Goal: Transaction & Acquisition: Book appointment/travel/reservation

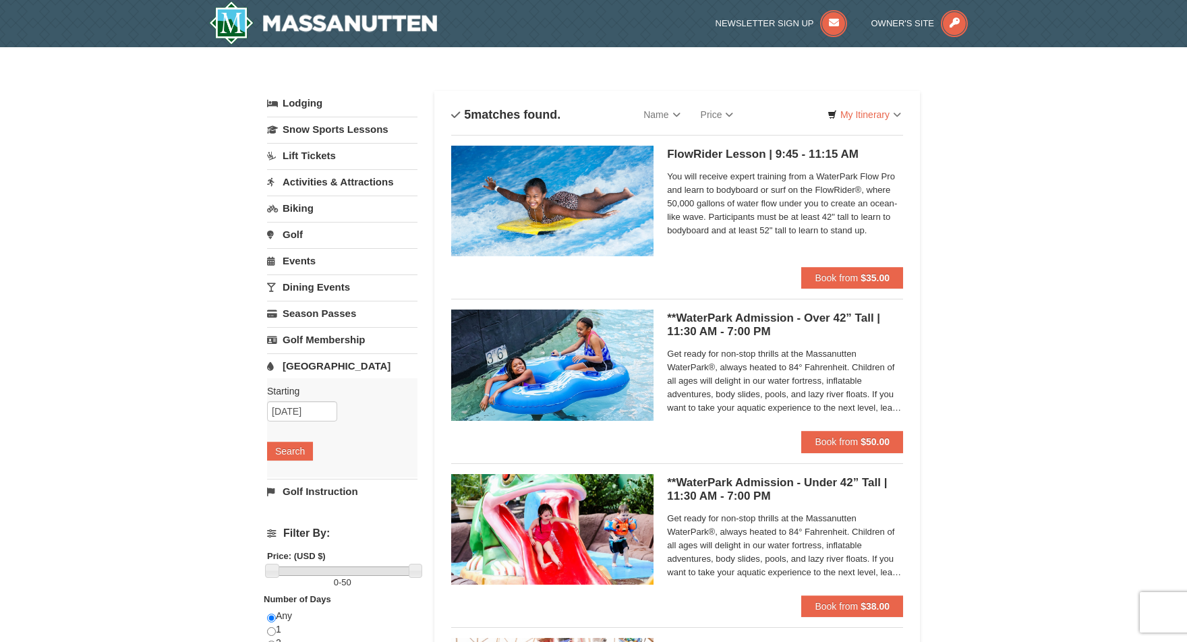
click at [308, 105] on link "Lodging" at bounding box center [342, 103] width 150 height 24
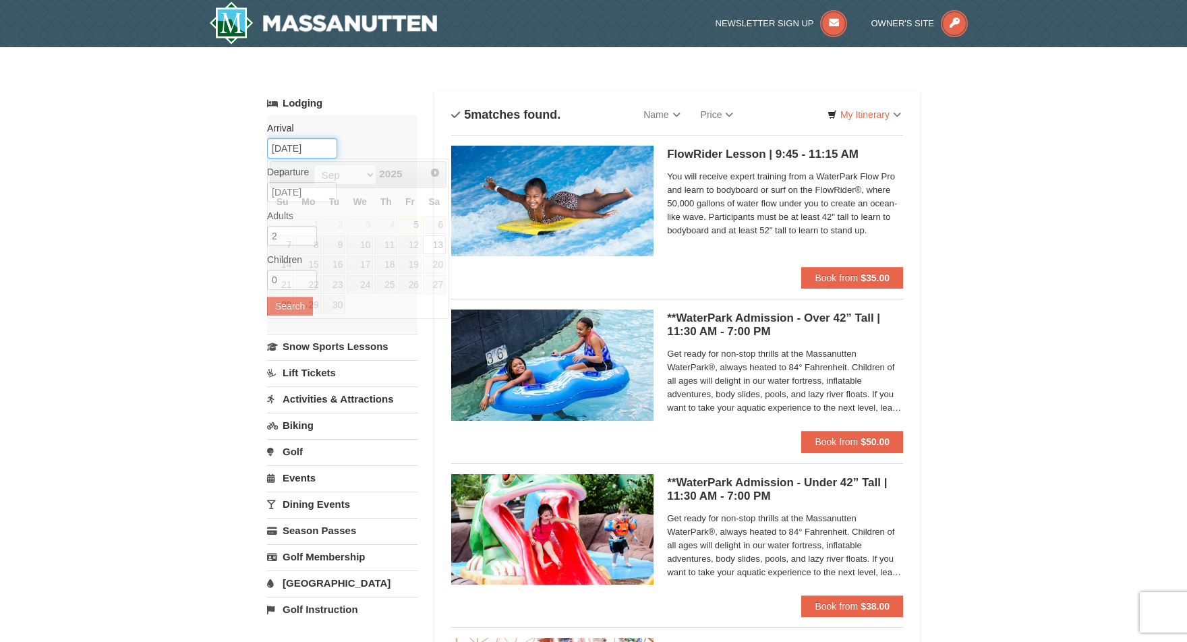
click at [318, 150] on input "[DATE]" at bounding box center [302, 148] width 70 height 20
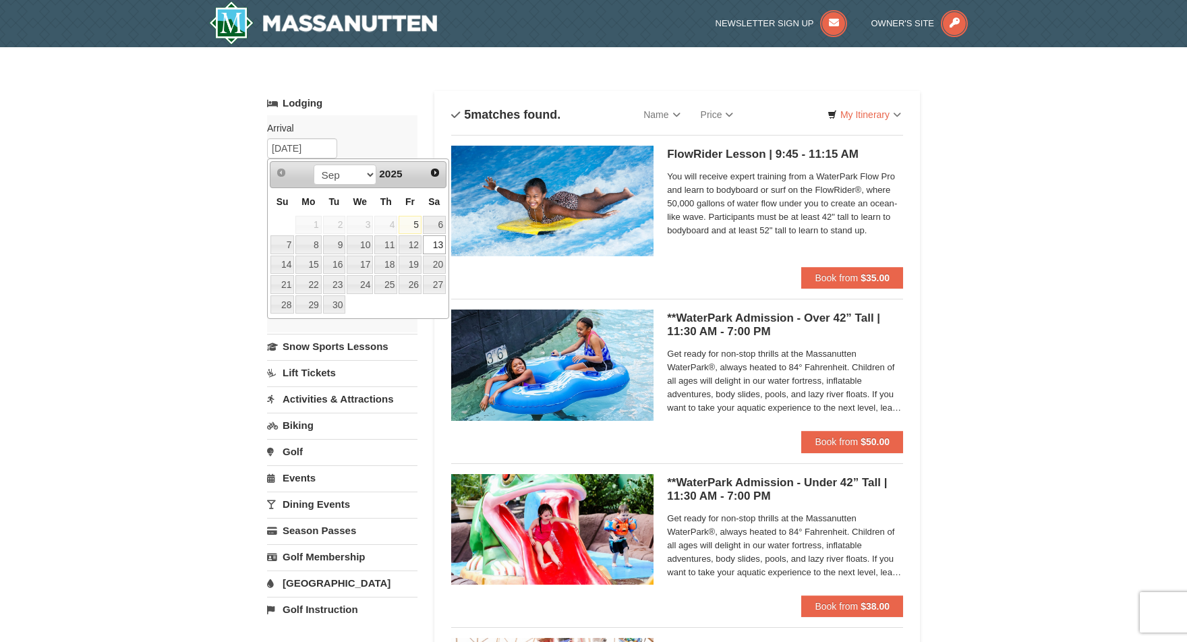
click at [398, 97] on link "Lodging" at bounding box center [342, 103] width 150 height 24
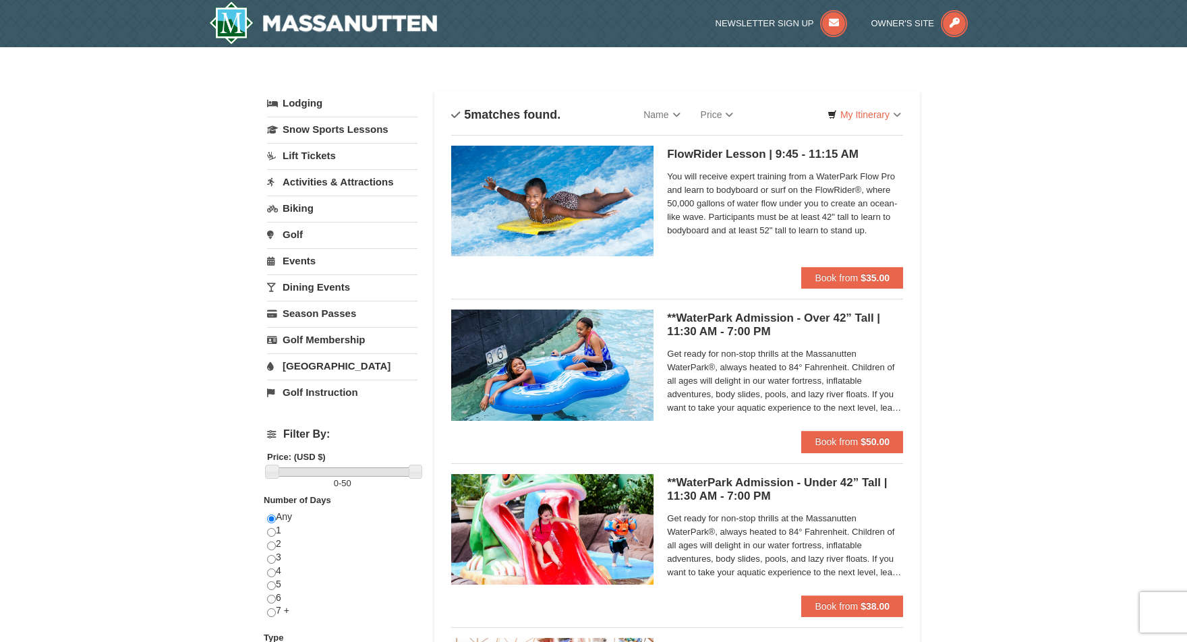
click at [306, 110] on link "Lodging" at bounding box center [342, 103] width 150 height 24
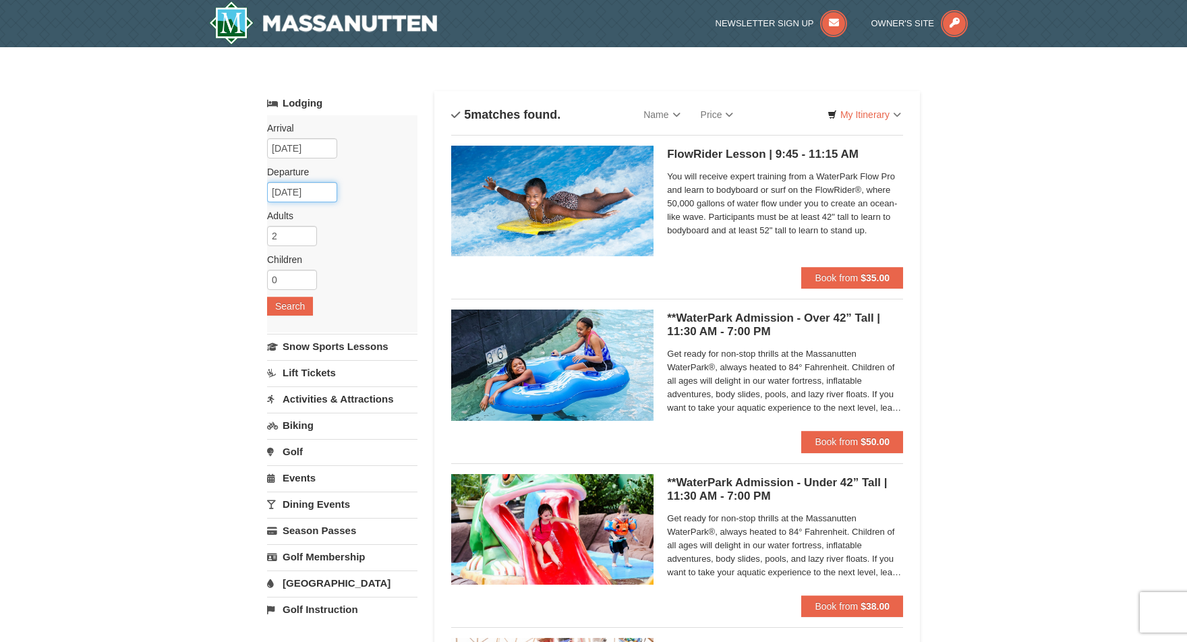
click at [299, 190] on input "09/15/2025" at bounding box center [302, 192] width 70 height 20
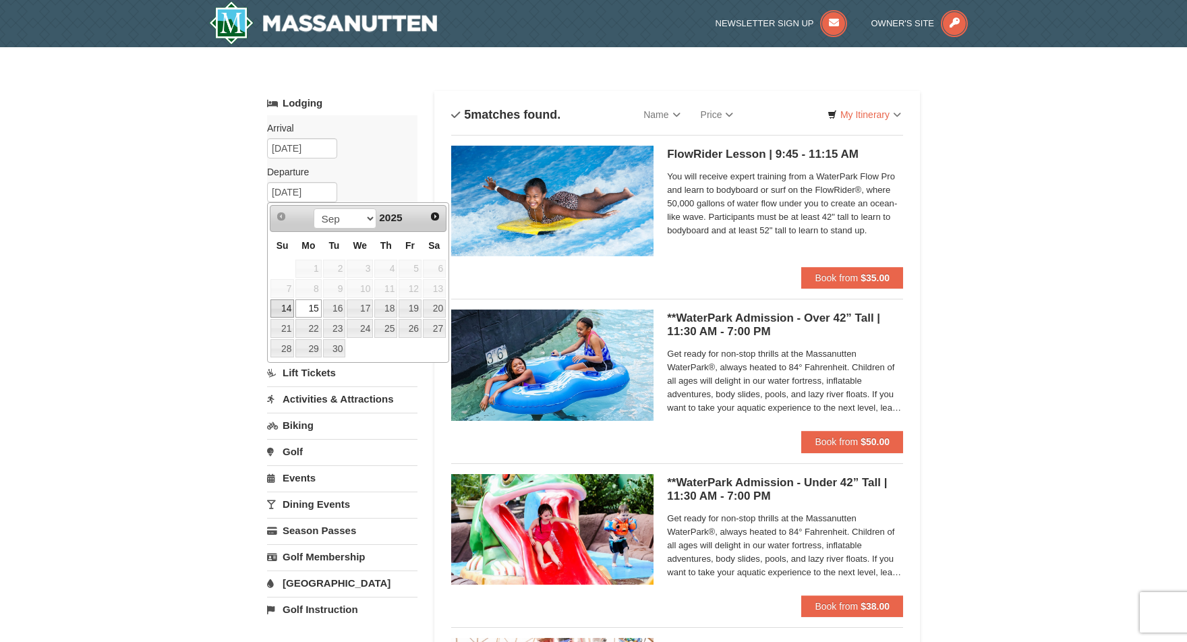
click at [285, 307] on link "14" at bounding box center [282, 308] width 24 height 19
type input "[DATE]"
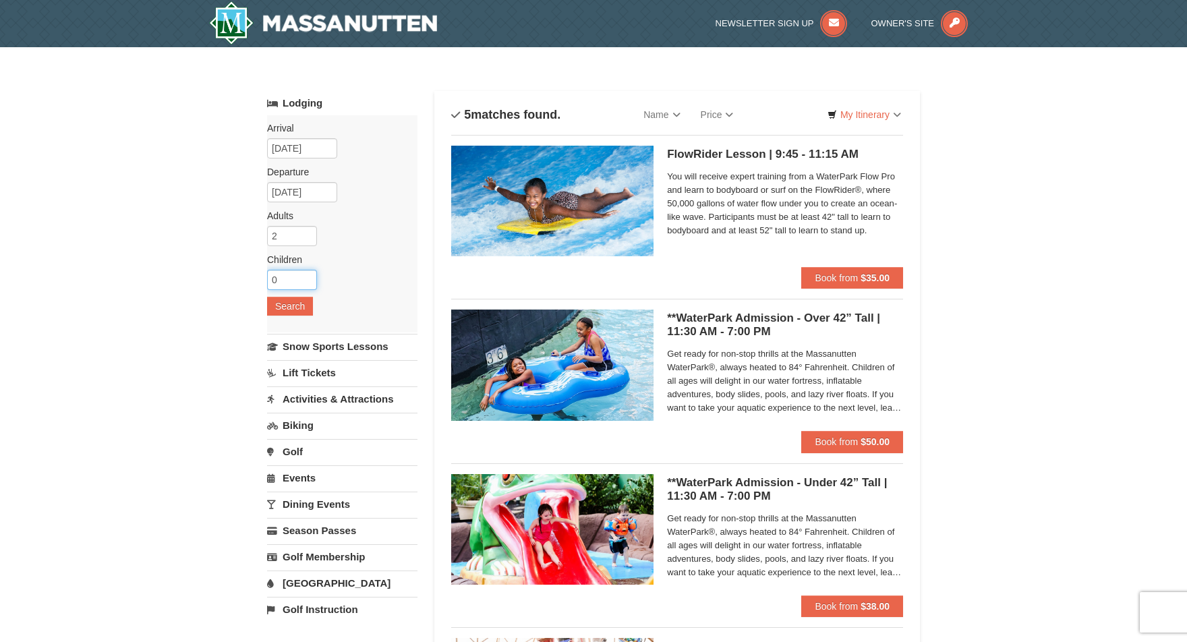
drag, startPoint x: 287, startPoint y: 282, endPoint x: 255, endPoint y: 286, distance: 31.9
click at [255, 286] on div "× Categories List Filter My Itinerary Questions? 1-540-289-9441 Lodging Arrival…" at bounding box center [594, 520] width 680 height 918
type input "2"
click at [285, 307] on button "Search" at bounding box center [290, 306] width 46 height 19
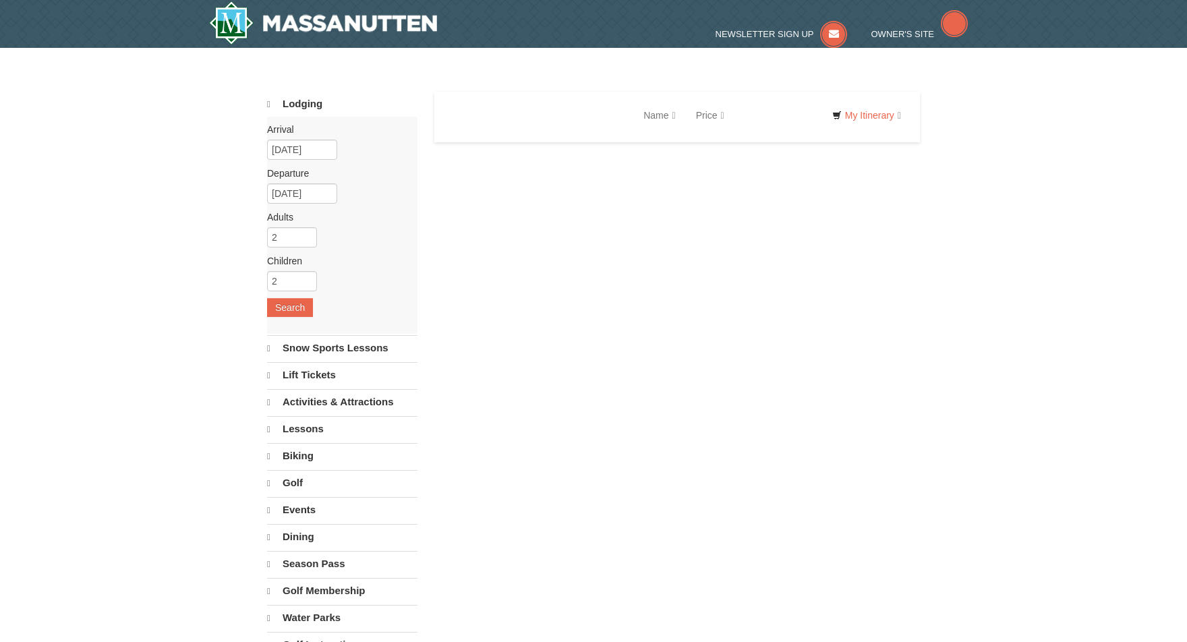
select select "9"
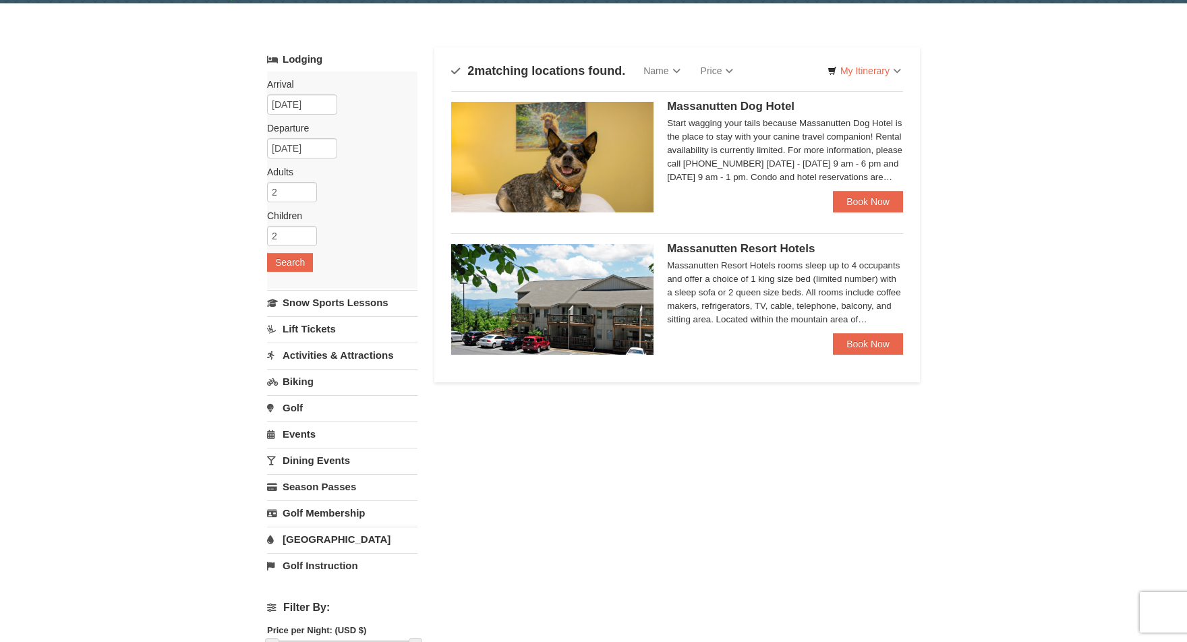
scroll to position [67, 0]
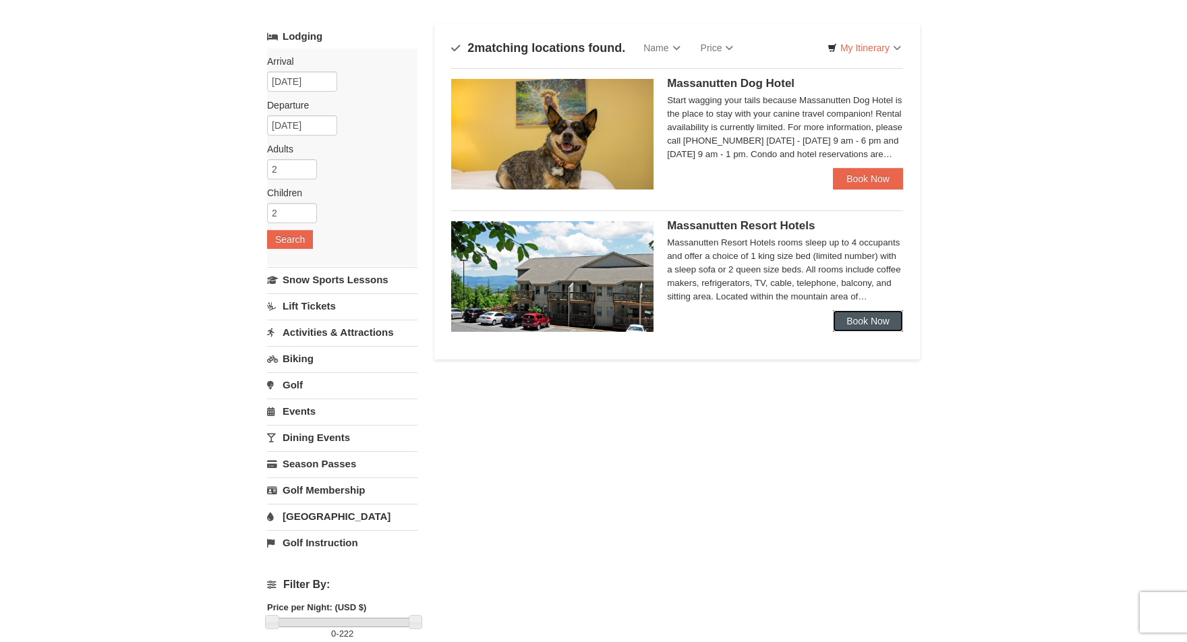
click at [875, 324] on link "Book Now" at bounding box center [868, 321] width 70 height 22
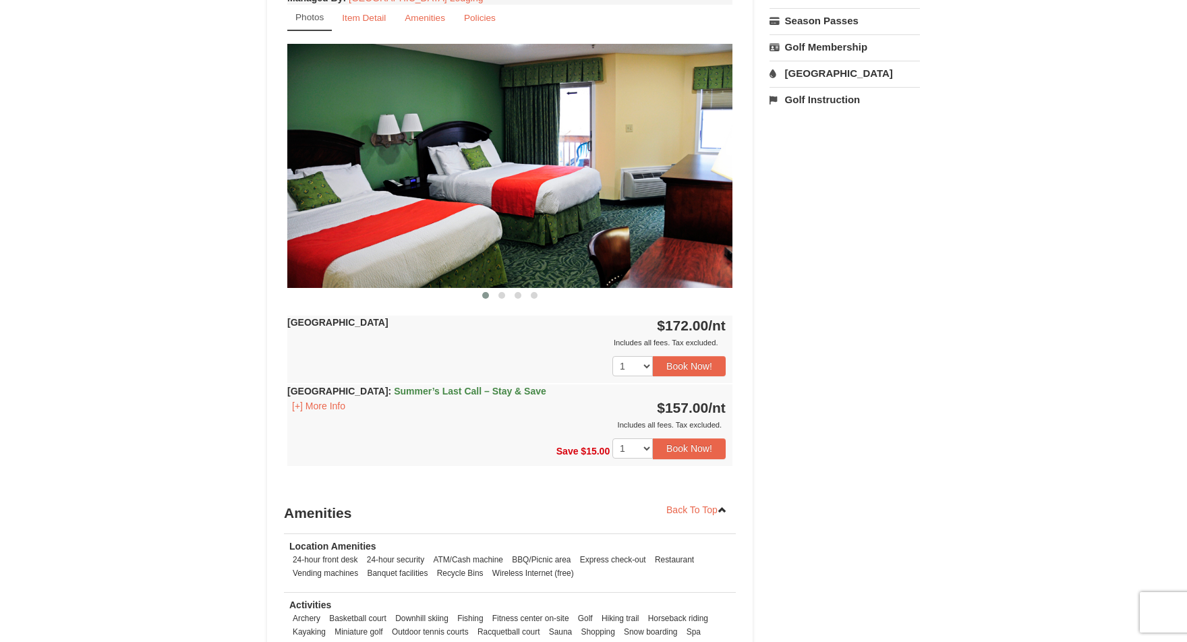
scroll to position [525, 0]
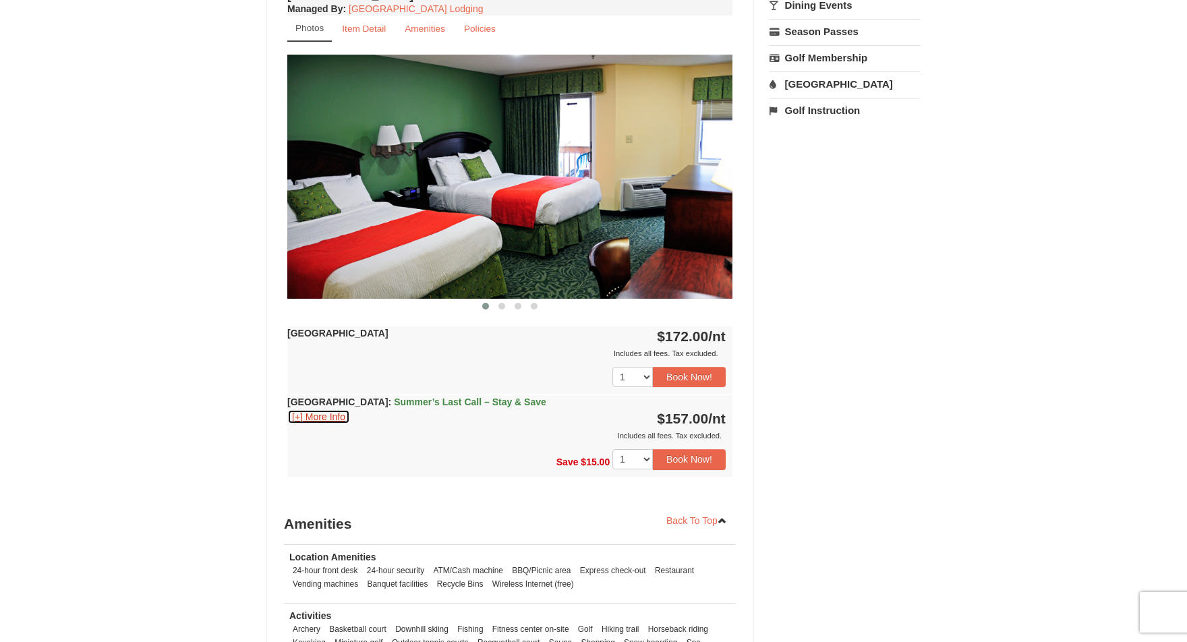
click at [320, 412] on button "[+] More Info" at bounding box center [318, 416] width 63 height 15
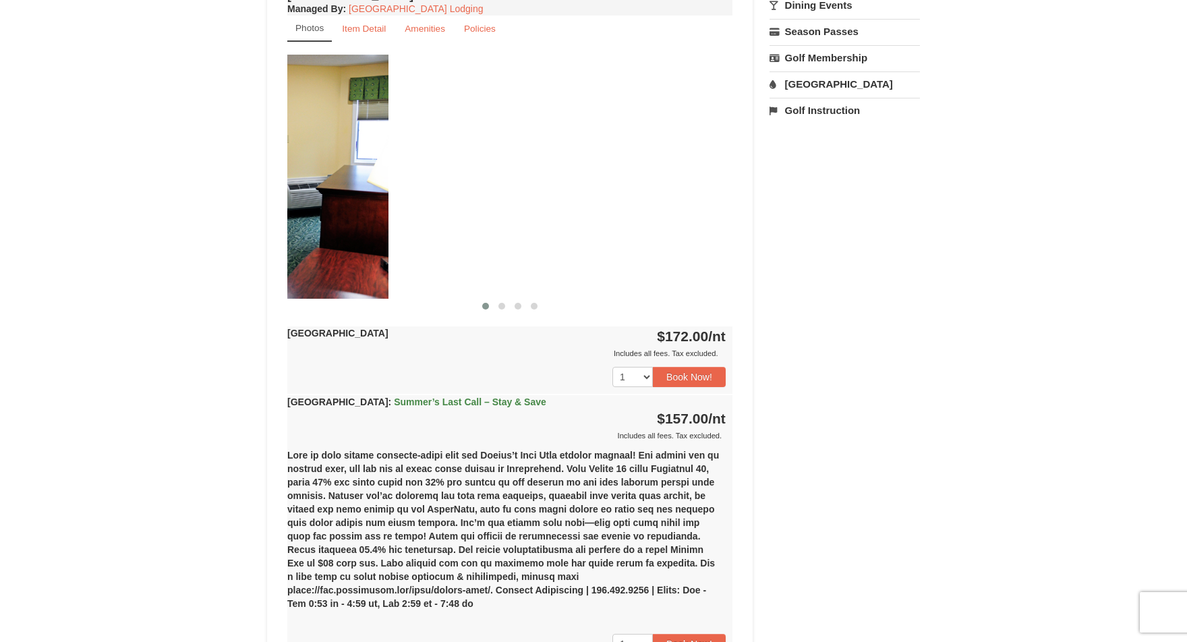
drag, startPoint x: 725, startPoint y: 175, endPoint x: 378, endPoint y: 198, distance: 347.4
click at [378, 198] on img at bounding box center [165, 176] width 445 height 243
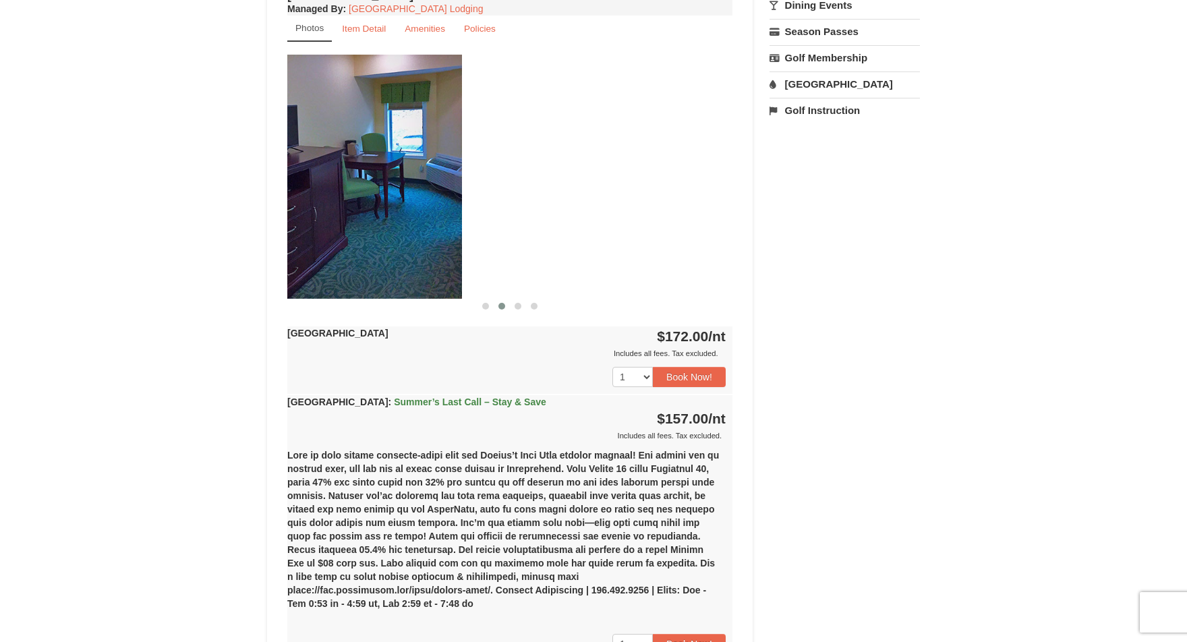
drag, startPoint x: 454, startPoint y: 201, endPoint x: 417, endPoint y: 201, distance: 37.1
click at [415, 201] on img at bounding box center [239, 176] width 445 height 243
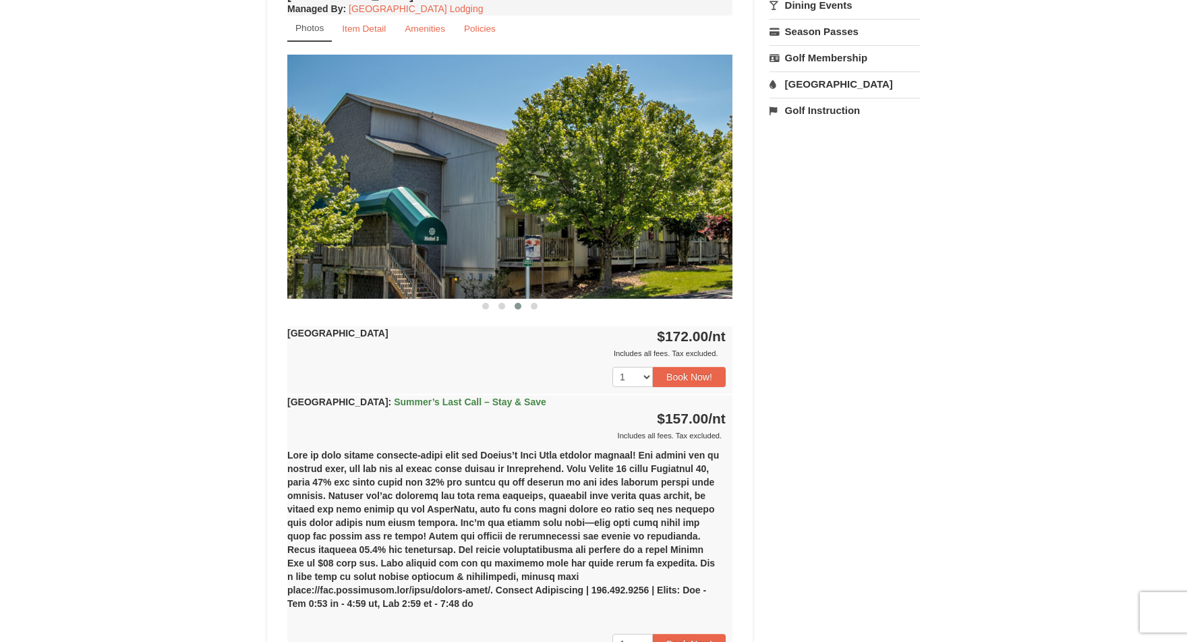
drag, startPoint x: 676, startPoint y: 192, endPoint x: 409, endPoint y: 216, distance: 268.0
click at [409, 215] on img at bounding box center [509, 176] width 445 height 243
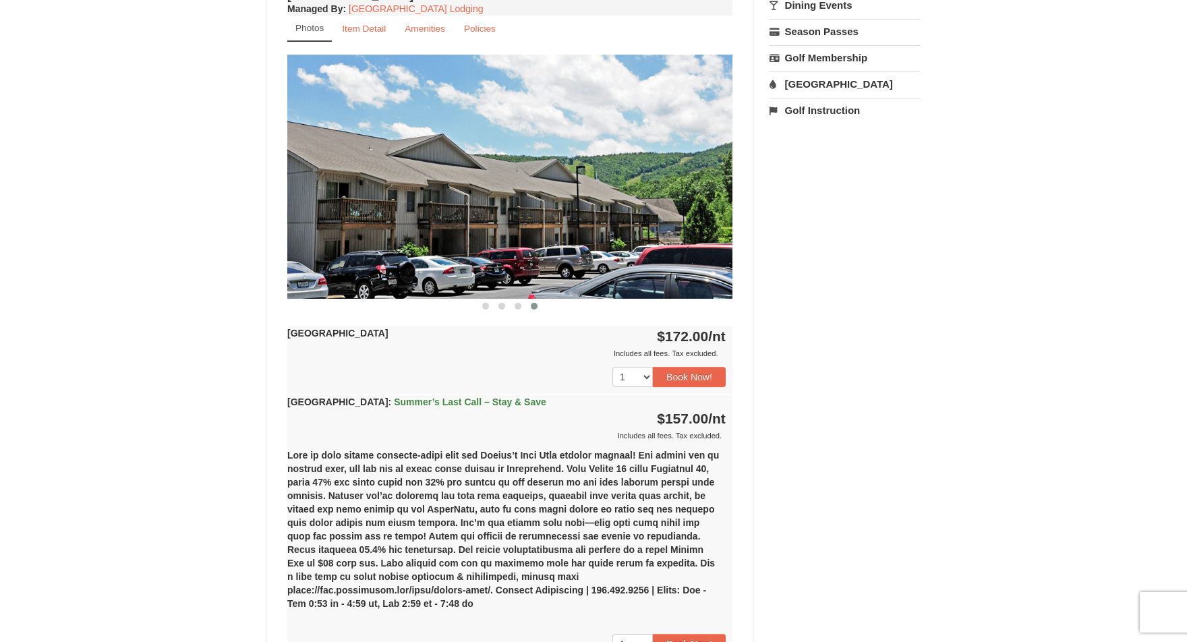
drag, startPoint x: 647, startPoint y: 189, endPoint x: 468, endPoint y: 214, distance: 180.4
click at [468, 213] on img at bounding box center [509, 176] width 445 height 243
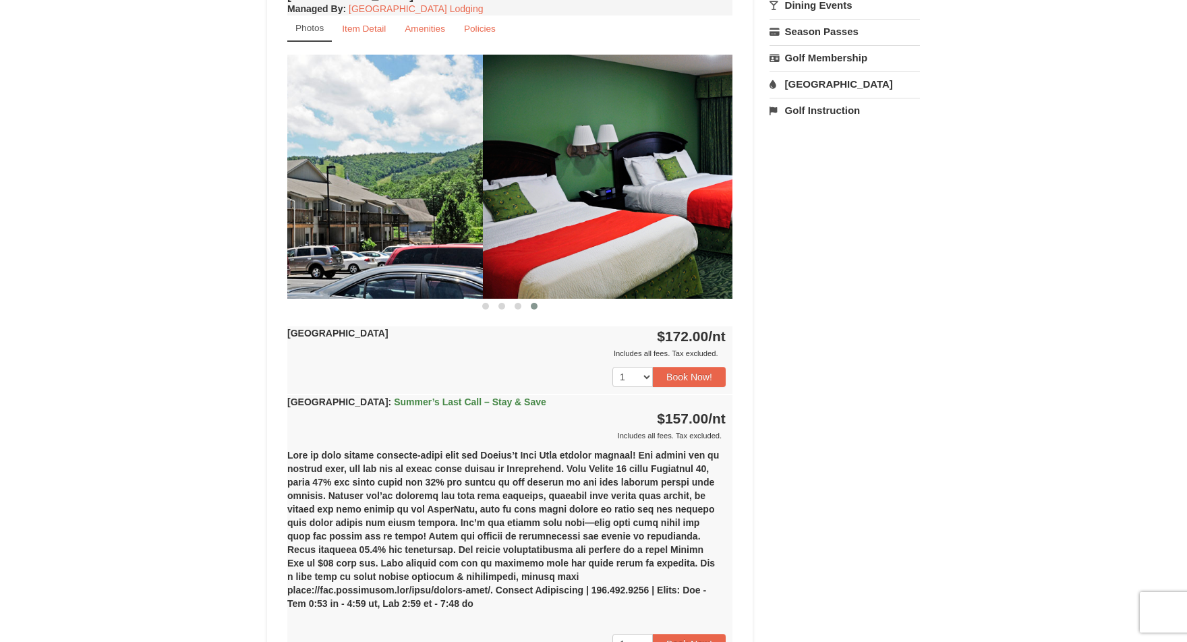
drag, startPoint x: 616, startPoint y: 207, endPoint x: 429, endPoint y: 218, distance: 187.1
click at [401, 220] on img at bounding box center [260, 176] width 445 height 243
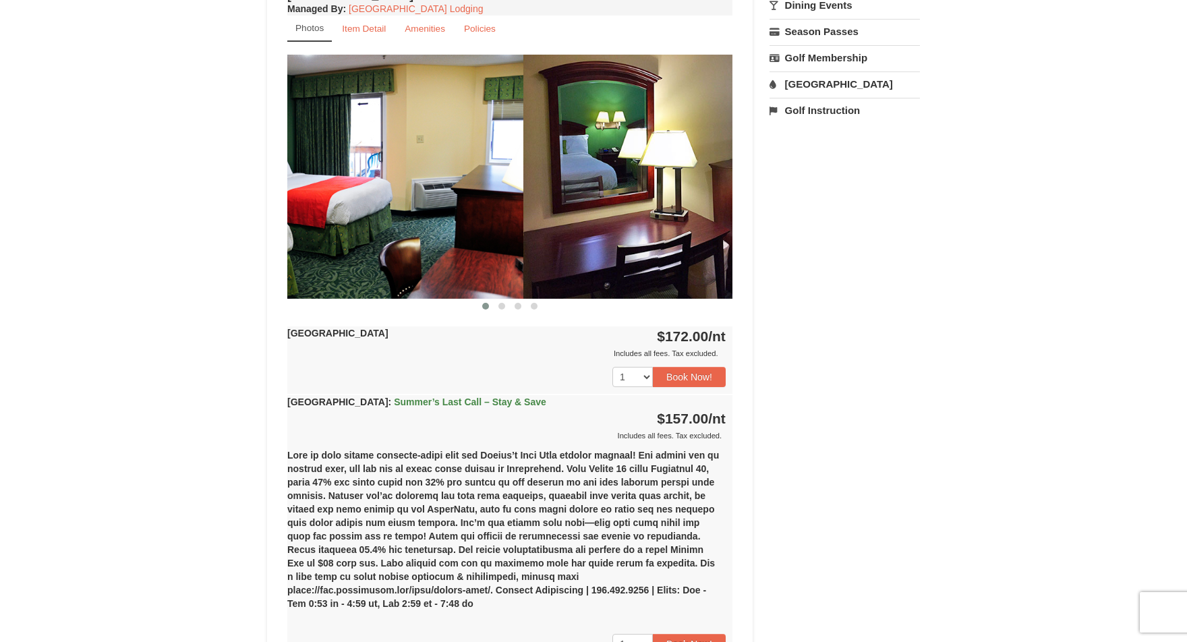
drag, startPoint x: 632, startPoint y: 205, endPoint x: 518, endPoint y: 214, distance: 114.3
click at [451, 216] on div at bounding box center [968, 176] width 3560 height 243
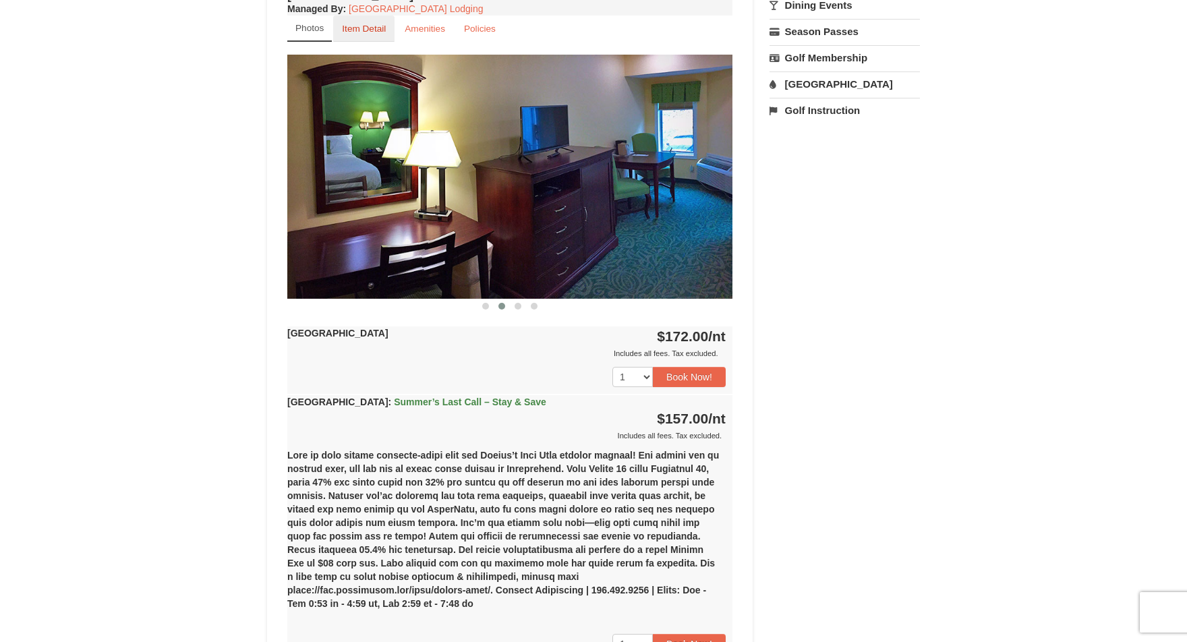
click at [365, 29] on small "Item Detail" at bounding box center [364, 29] width 44 height 10
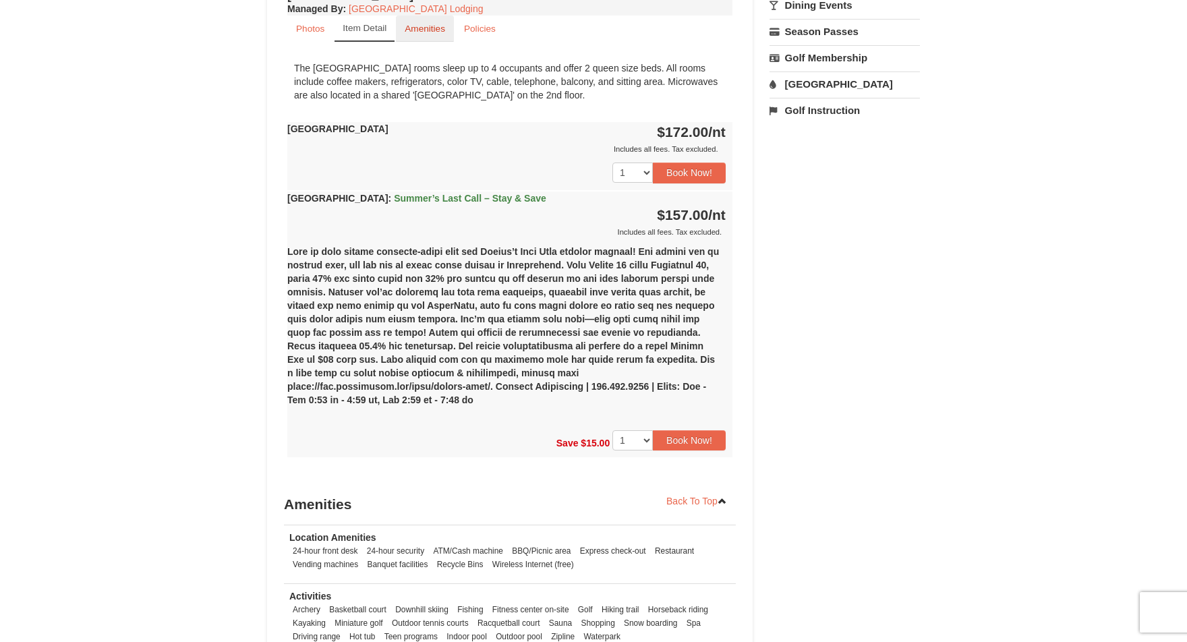
click at [432, 24] on small "Amenities" at bounding box center [425, 29] width 40 height 10
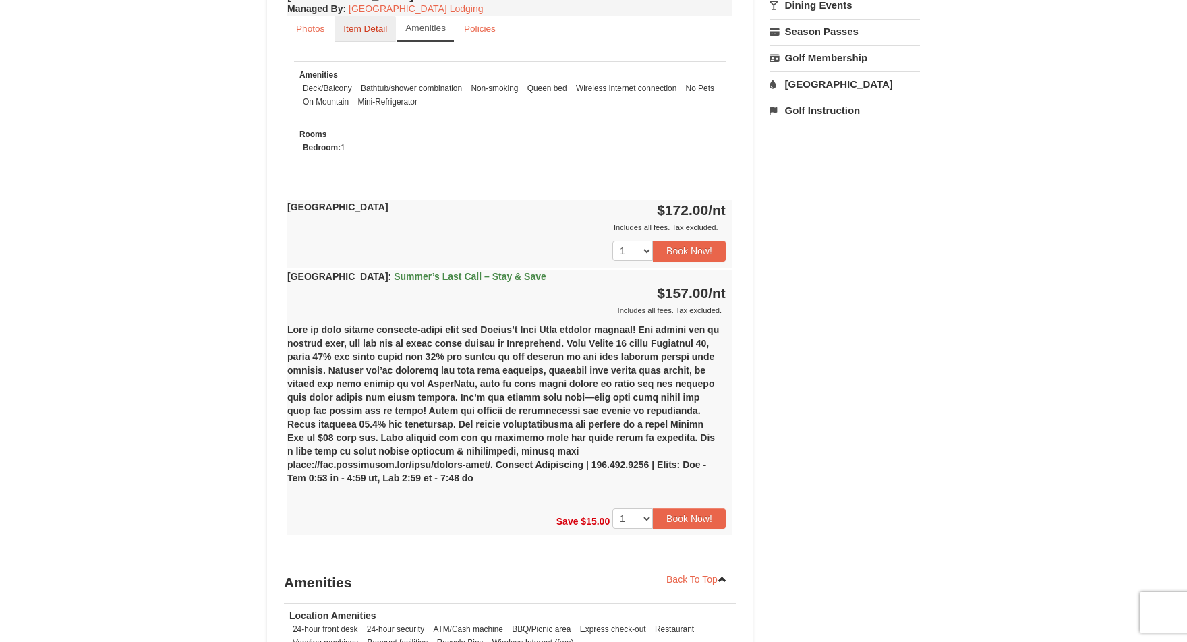
click at [378, 32] on small "Item Detail" at bounding box center [365, 29] width 44 height 10
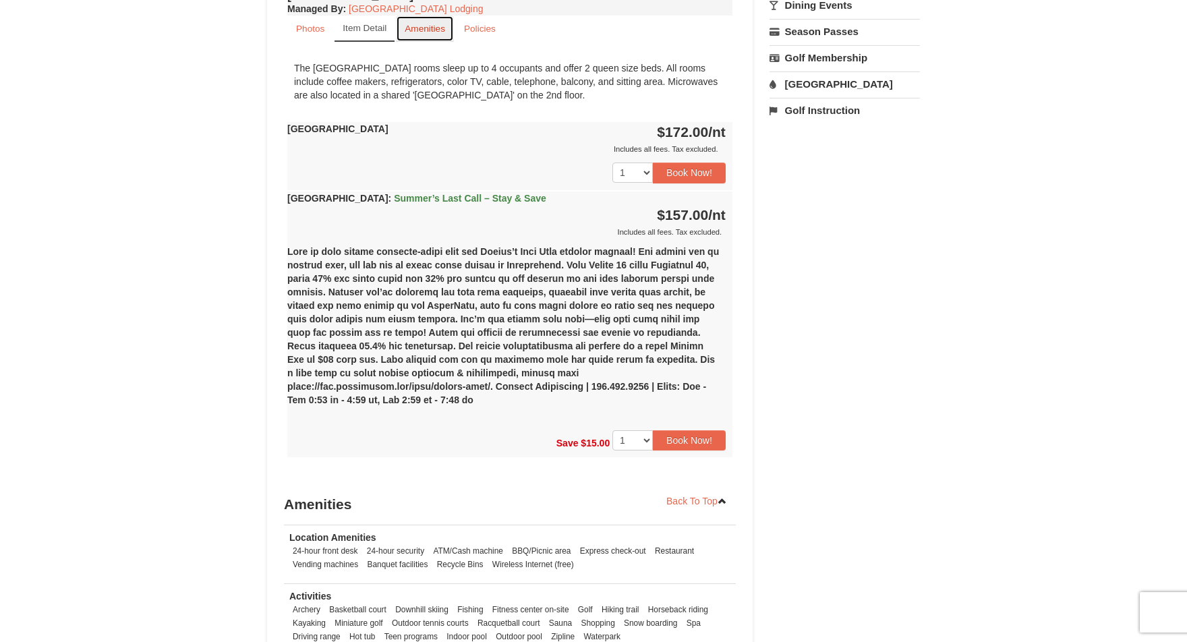
drag, startPoint x: 433, startPoint y: 30, endPoint x: 468, endPoint y: 47, distance: 39.2
click at [433, 30] on small "Amenities" at bounding box center [425, 29] width 40 height 10
